Goal: Information Seeking & Learning: Check status

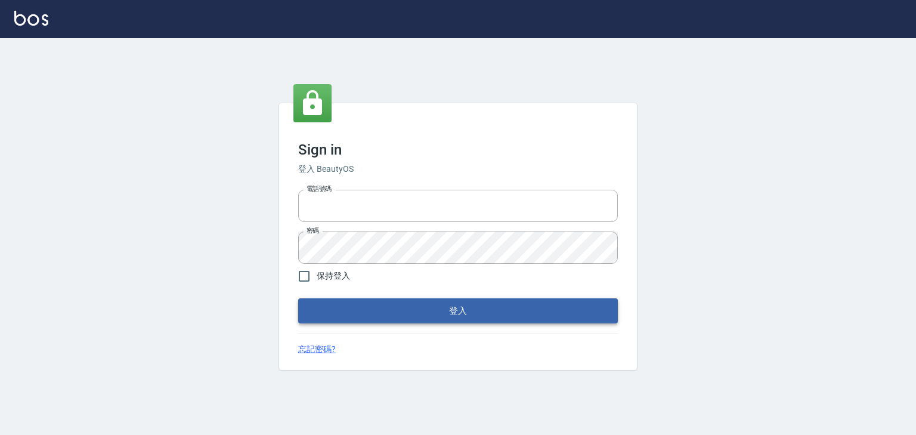
type input "0952331713"
click at [494, 322] on button "登入" at bounding box center [458, 310] width 320 height 25
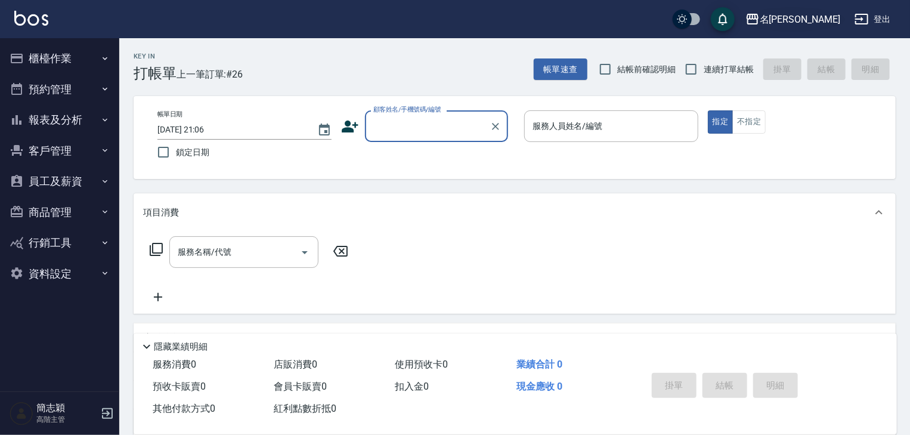
click at [826, 23] on div "名[PERSON_NAME]" at bounding box center [800, 19] width 81 height 15
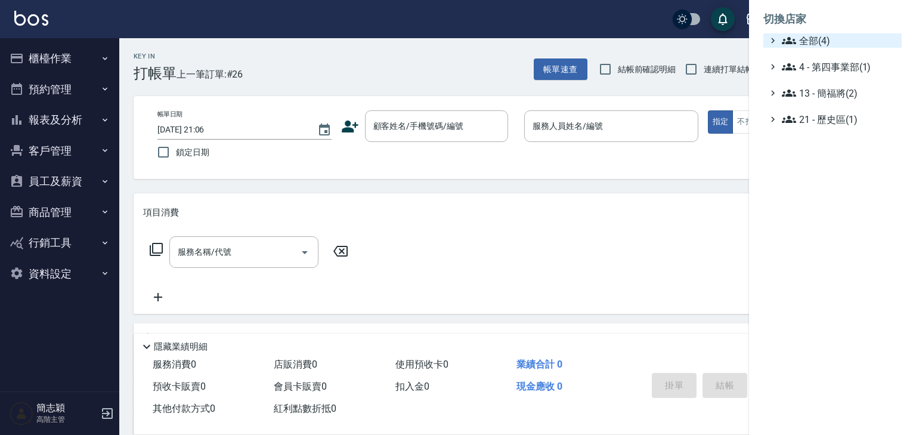
click at [813, 42] on span "全部(4)" at bounding box center [839, 40] width 115 height 14
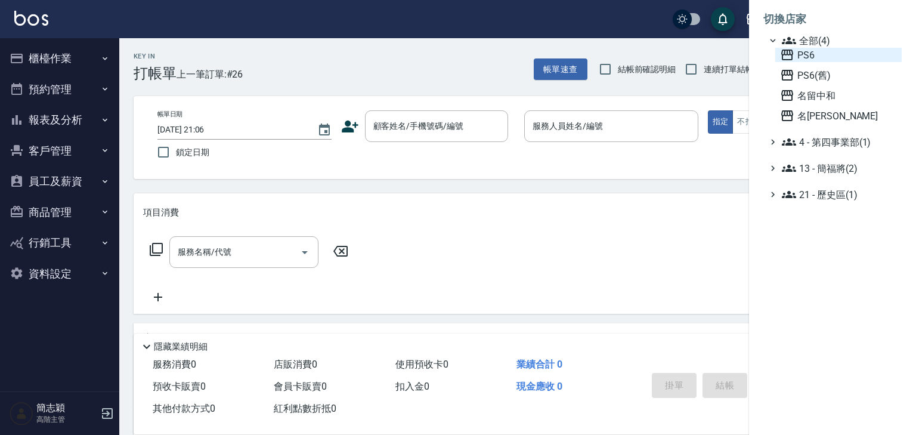
click at [809, 54] on span "PS6" at bounding box center [838, 55] width 117 height 14
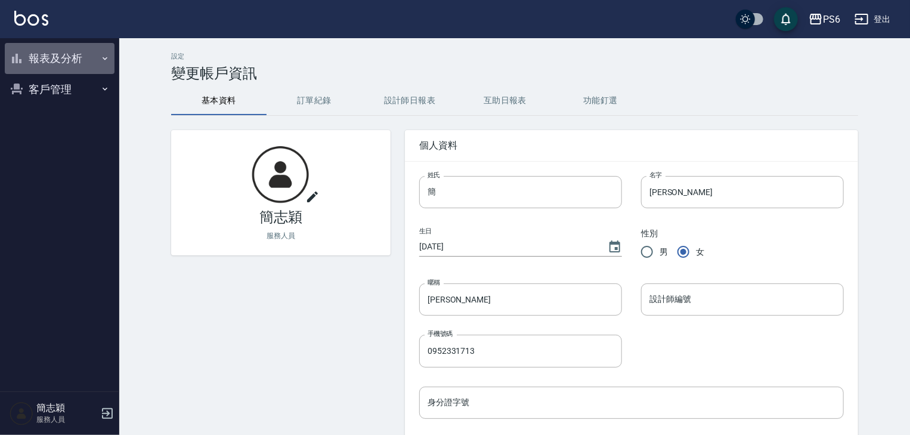
click at [103, 57] on icon "button" at bounding box center [105, 59] width 10 height 10
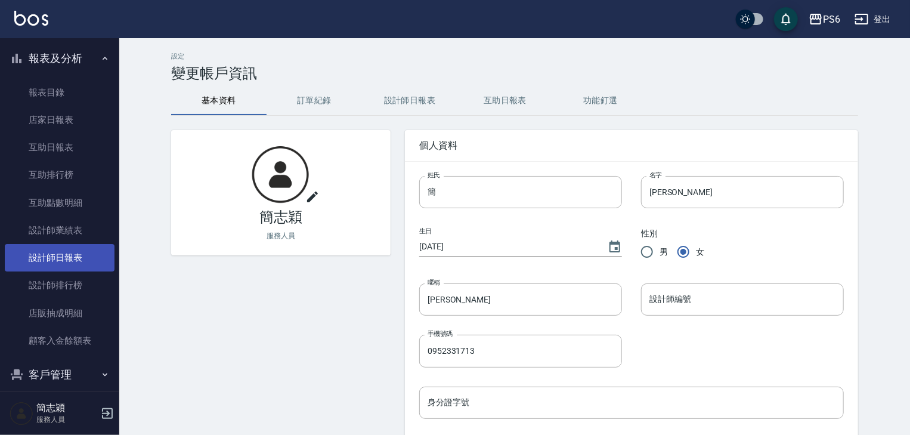
click at [80, 253] on link "設計師日報表" at bounding box center [60, 257] width 110 height 27
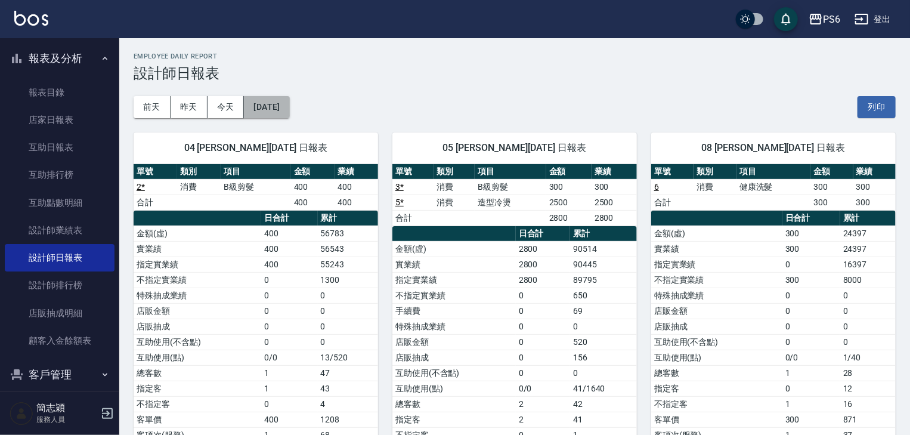
click at [284, 103] on button "[DATE]" at bounding box center [266, 107] width 45 height 22
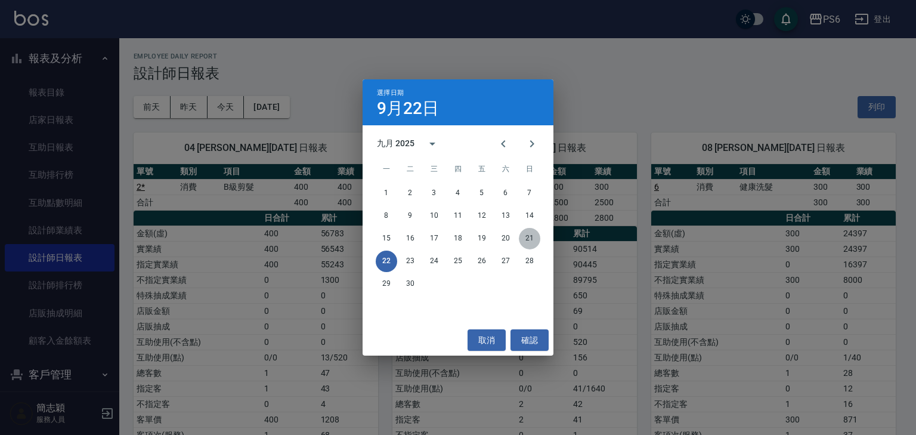
click at [529, 236] on button "21" at bounding box center [529, 238] width 21 height 21
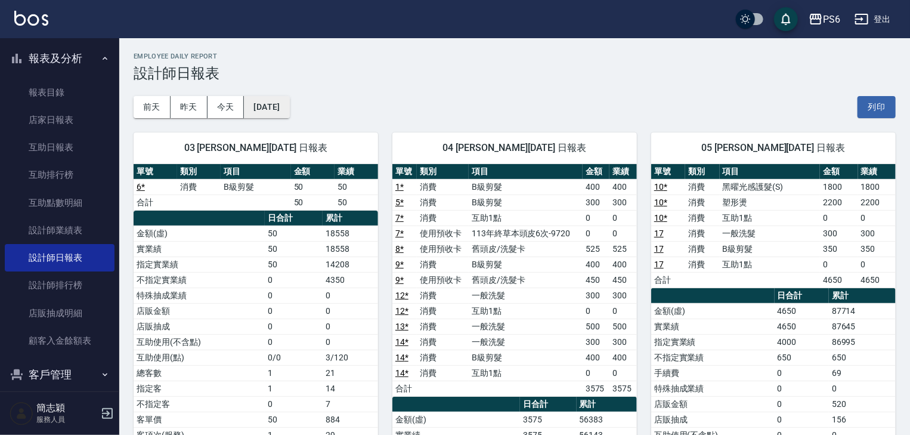
click at [283, 106] on button "2025/09/21" at bounding box center [266, 107] width 45 height 22
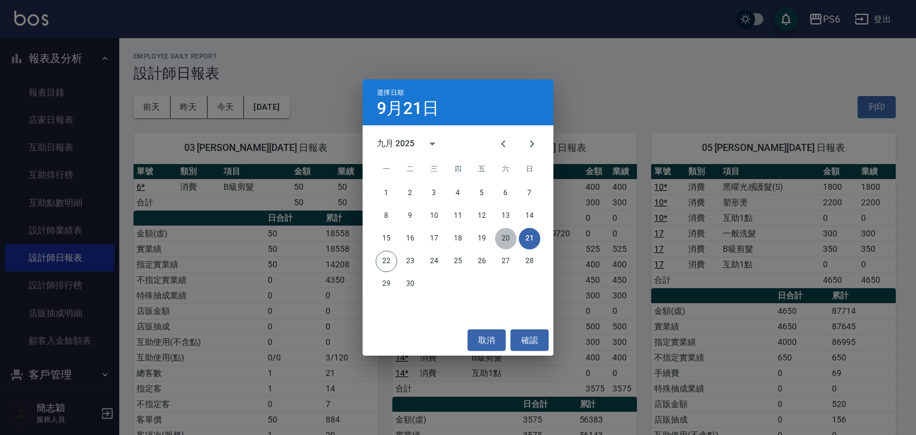
click at [505, 234] on button "20" at bounding box center [505, 238] width 21 height 21
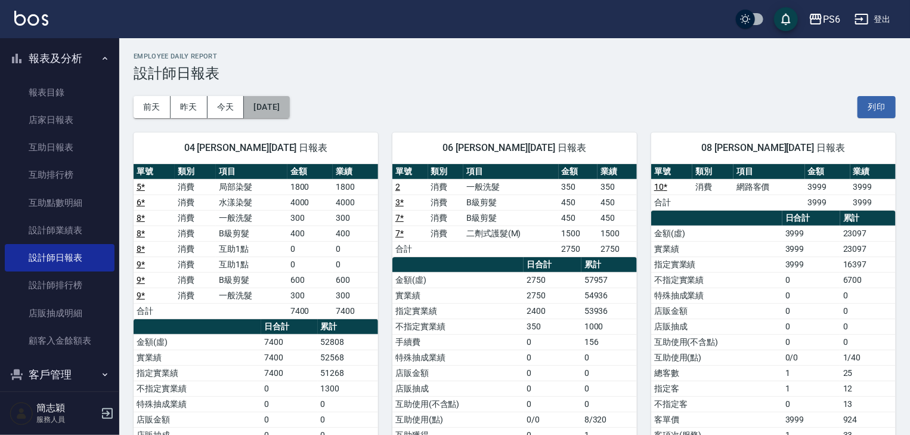
click at [272, 107] on button "2025/09/20" at bounding box center [266, 107] width 45 height 22
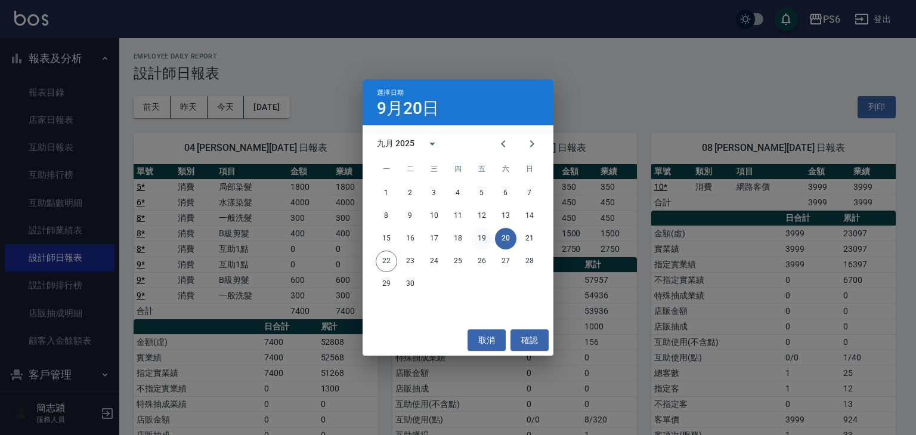
click at [482, 241] on button "19" at bounding box center [481, 238] width 21 height 21
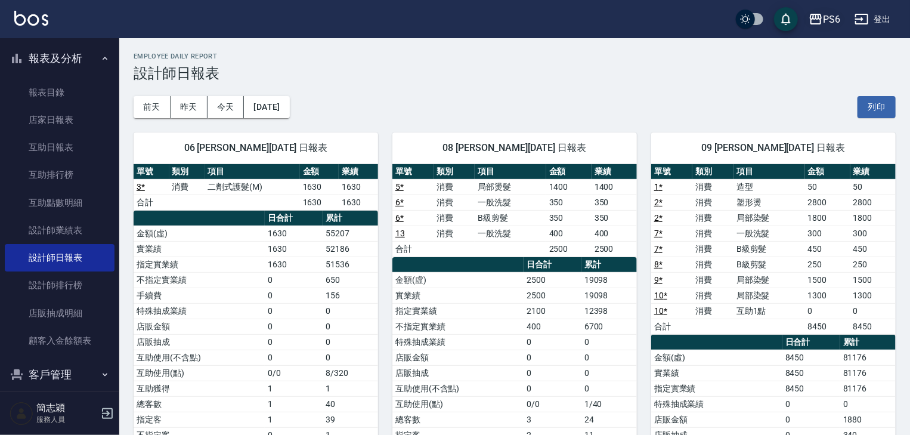
click at [830, 17] on div "PS6" at bounding box center [831, 19] width 17 height 15
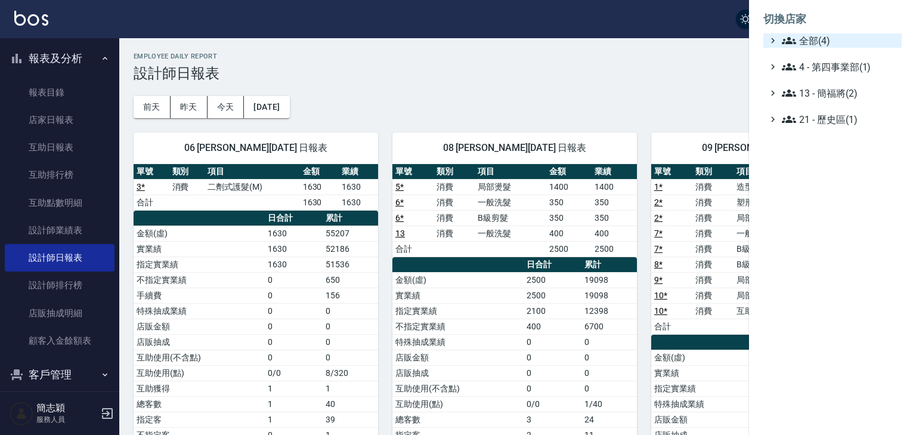
click at [822, 45] on span "全部(4)" at bounding box center [839, 40] width 115 height 14
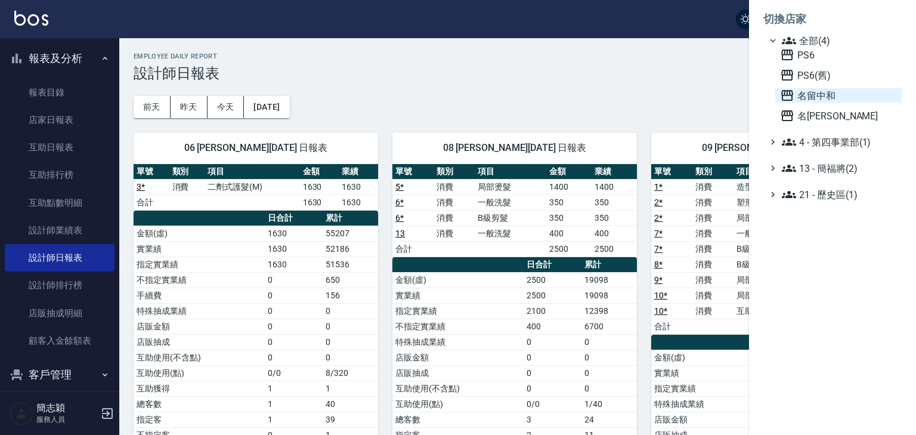
click at [813, 95] on span "名留中和" at bounding box center [838, 95] width 117 height 14
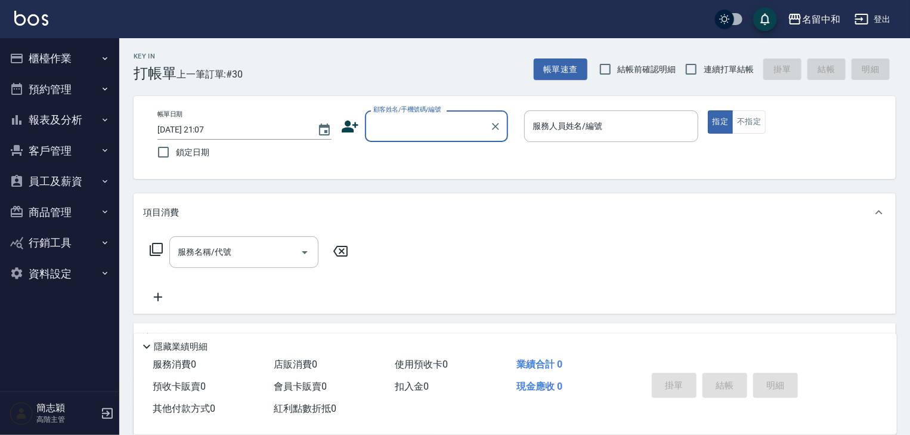
click at [105, 118] on icon "button" at bounding box center [105, 120] width 10 height 10
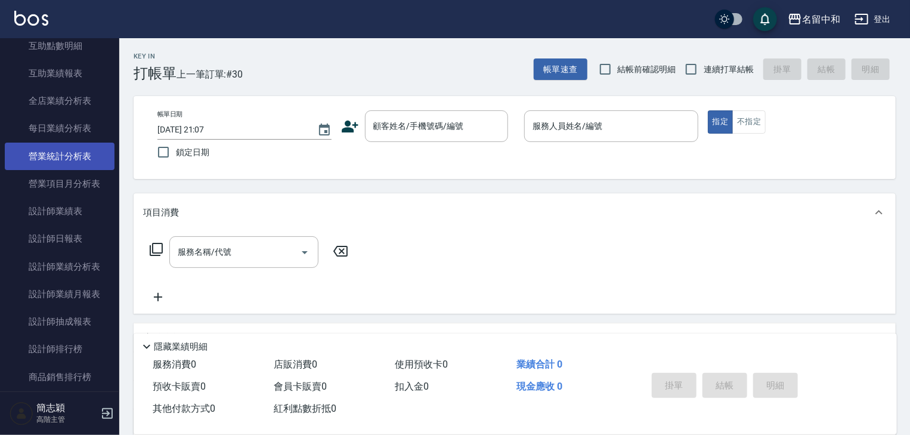
scroll to position [334, 0]
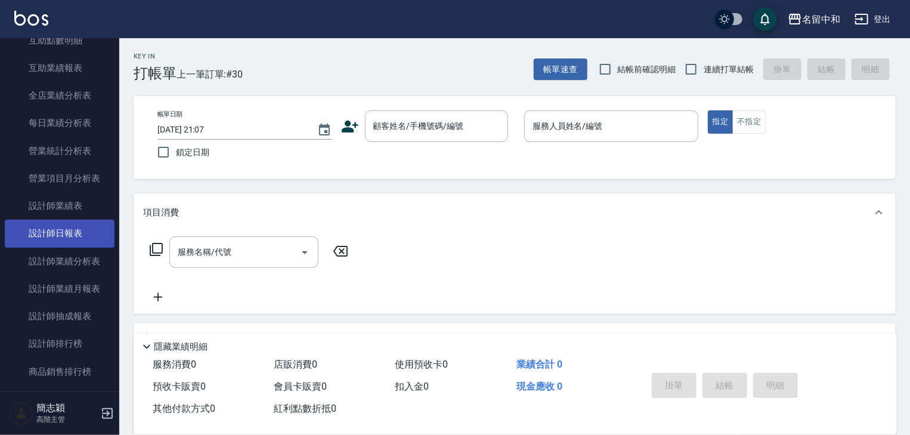
click at [75, 233] on link "設計師日報表" at bounding box center [60, 233] width 110 height 27
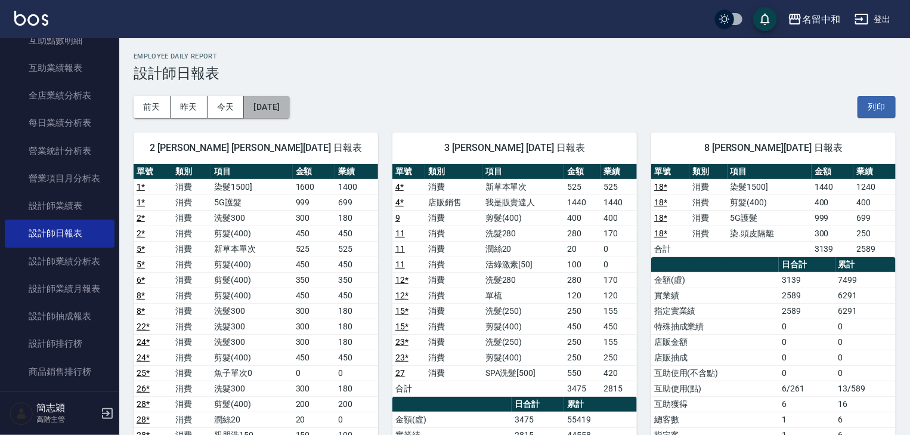
click at [288, 102] on button "[DATE]" at bounding box center [266, 107] width 45 height 22
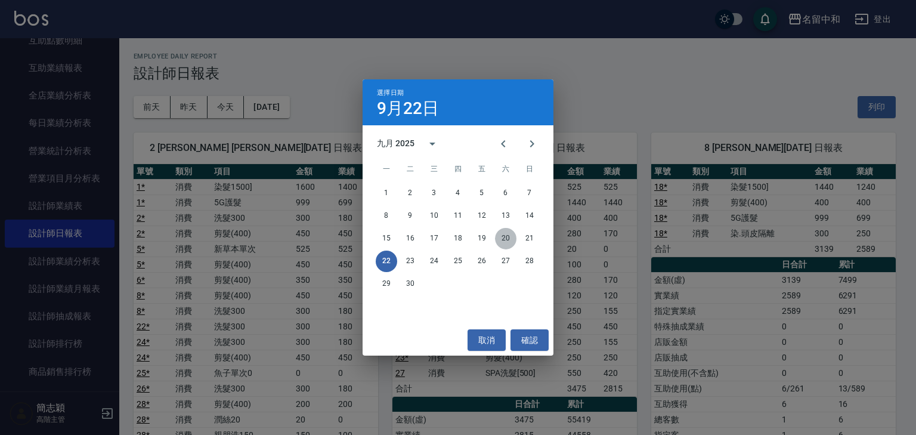
click at [511, 239] on button "20" at bounding box center [505, 238] width 21 height 21
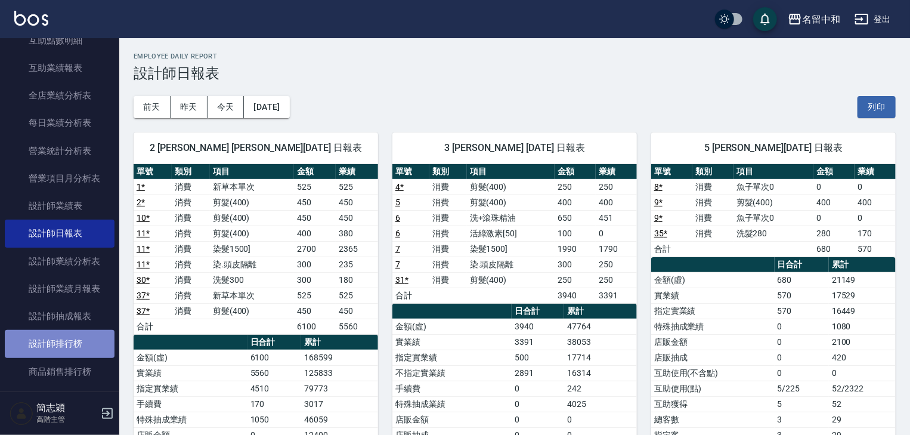
click at [64, 344] on link "設計師排行榜" at bounding box center [60, 343] width 110 height 27
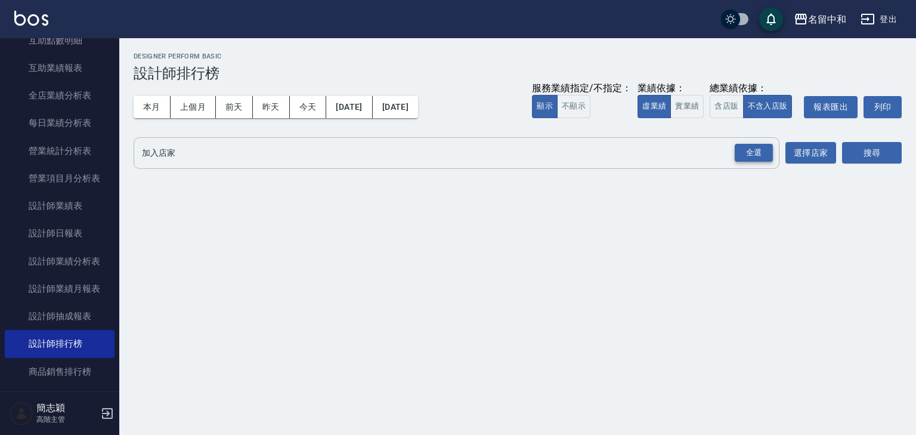
click at [759, 152] on div "全選" at bounding box center [754, 153] width 38 height 18
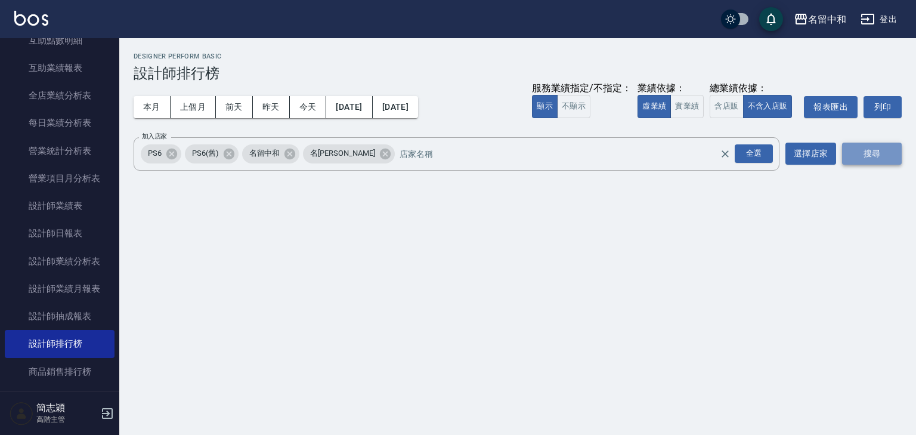
click at [881, 150] on button "搜尋" at bounding box center [872, 154] width 60 height 22
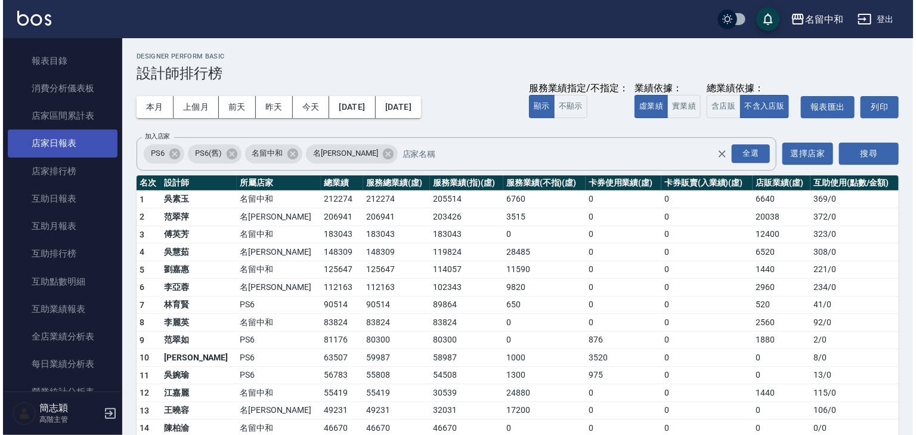
scroll to position [48, 0]
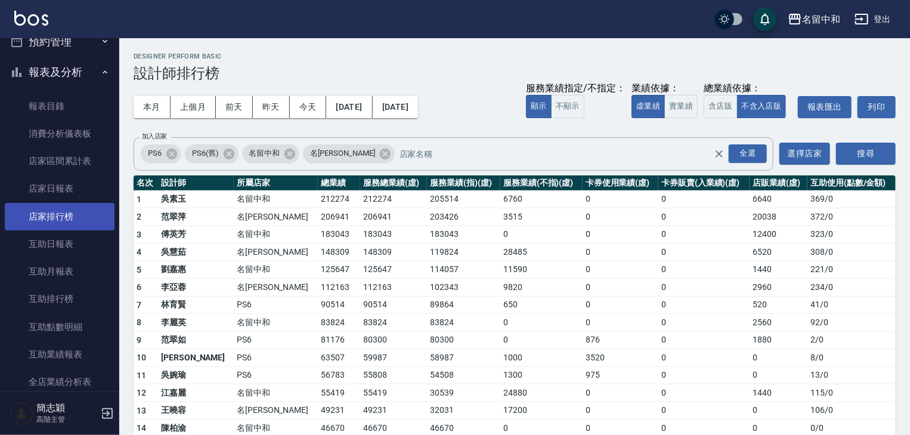
click at [64, 215] on link "店家排行榜" at bounding box center [60, 216] width 110 height 27
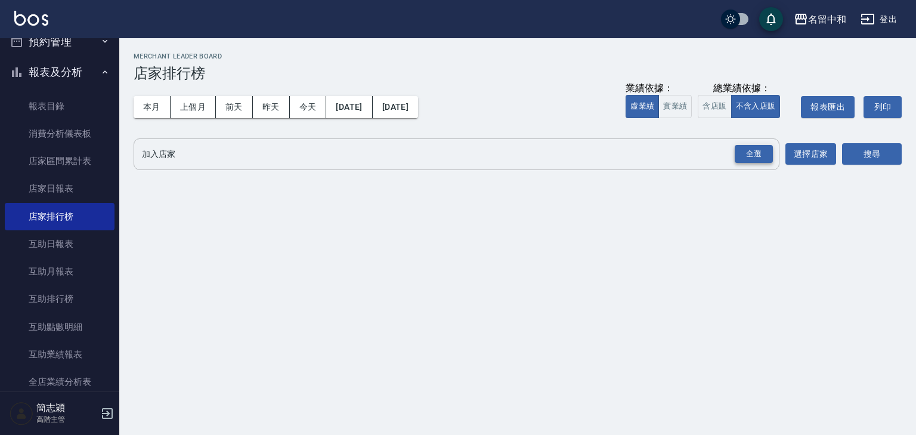
click at [753, 152] on div "全選" at bounding box center [754, 154] width 38 height 18
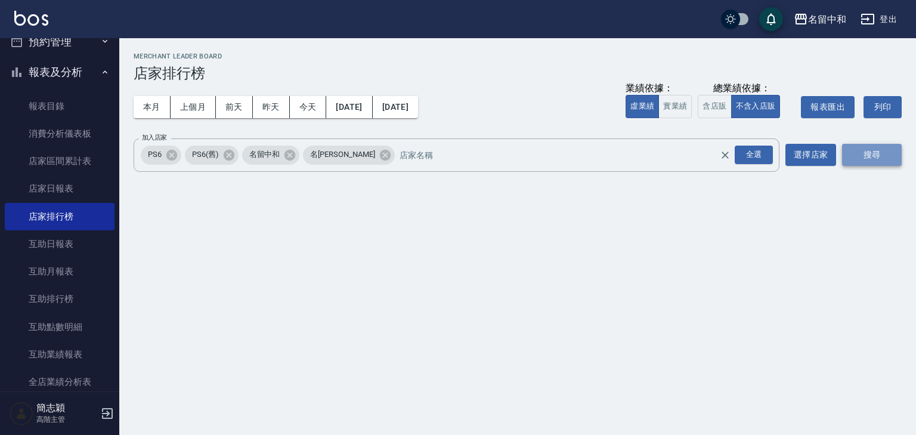
click at [878, 152] on button "搜尋" at bounding box center [872, 155] width 60 height 22
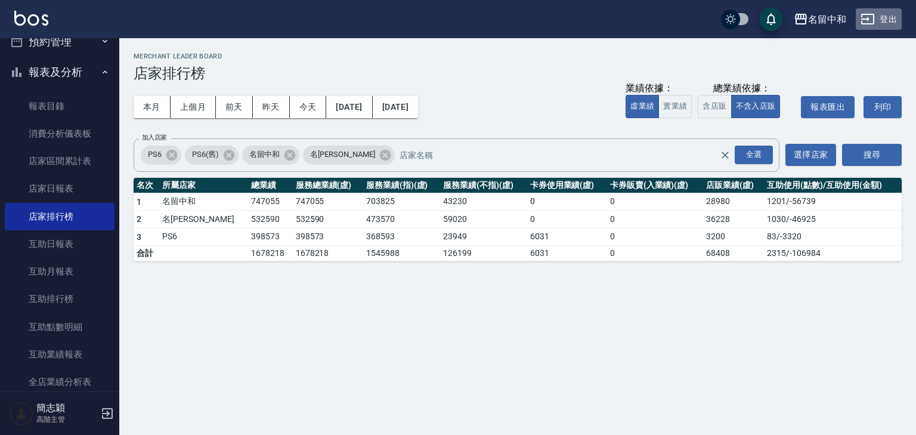
click at [881, 17] on button "登出" at bounding box center [879, 19] width 46 height 22
